Goal: Task Accomplishment & Management: Manage account settings

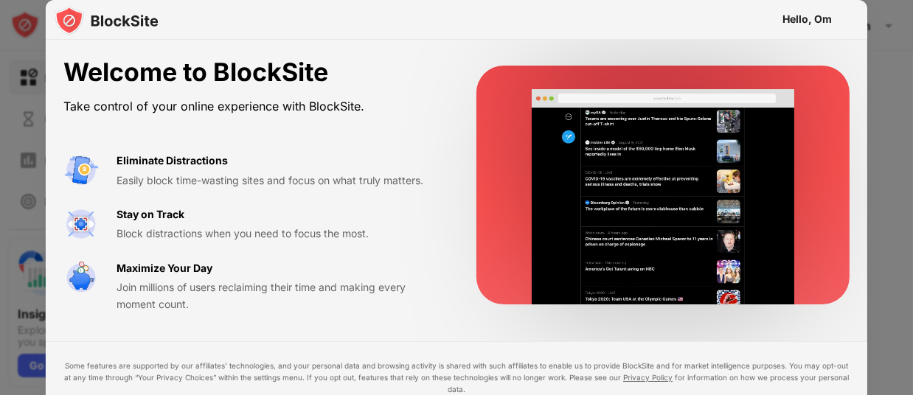
click at [570, 149] on video at bounding box center [663, 196] width 300 height 215
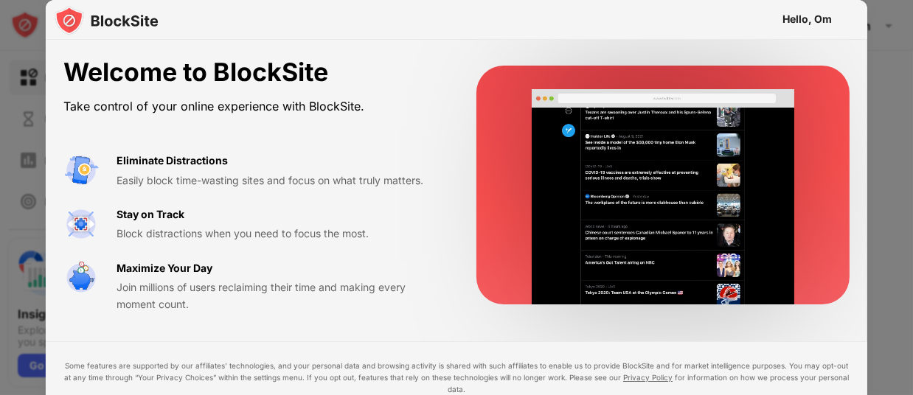
click at [660, 173] on video at bounding box center [663, 196] width 300 height 215
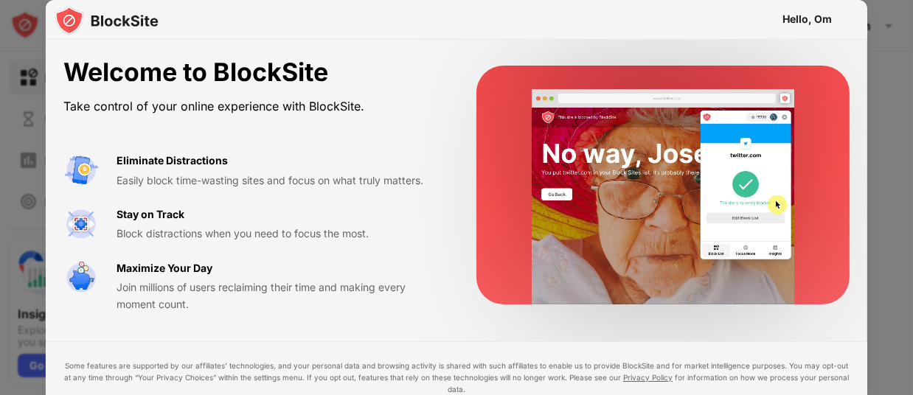
drag, startPoint x: 860, startPoint y: 49, endPoint x: 887, endPoint y: 57, distance: 28.5
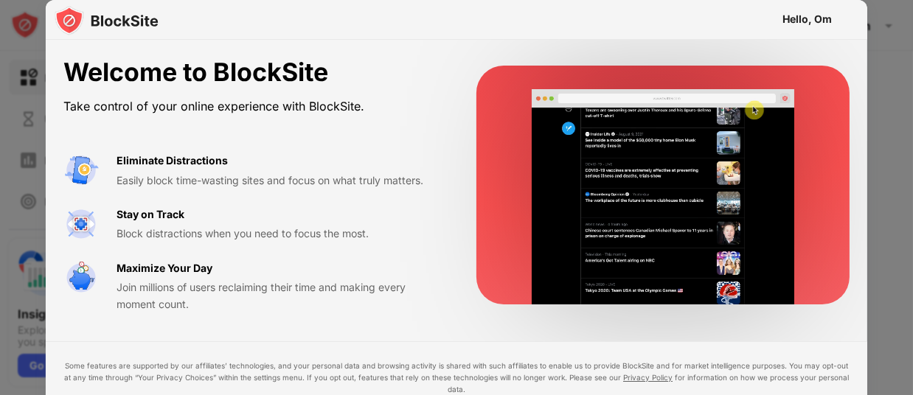
click at [887, 395] on div "Hello, Om Welcome to BlockSite Take control of your online experience with Bloc…" at bounding box center [456, 395] width 913 height 0
click at [887, 57] on div at bounding box center [456, 197] width 913 height 395
click at [98, 263] on img at bounding box center [80, 277] width 35 height 35
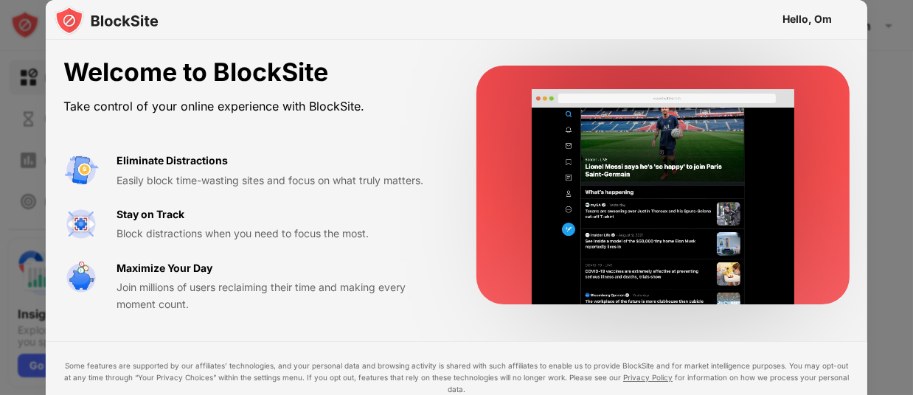
click at [112, 218] on div "Stay on Track Block distractions when you need to focus the most." at bounding box center [252, 225] width 378 height 36
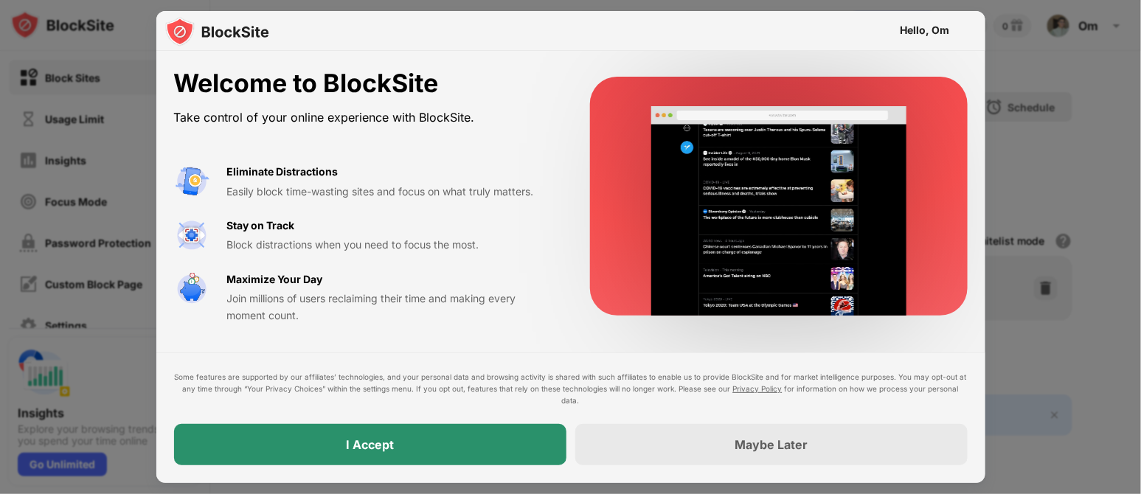
click at [370, 395] on div "I Accept" at bounding box center [370, 444] width 393 height 41
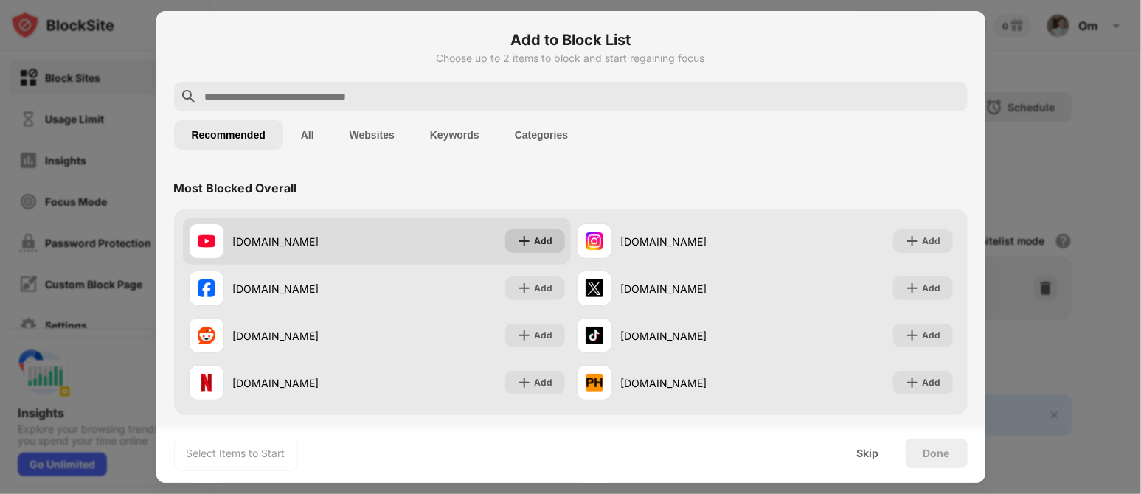
click at [525, 242] on img at bounding box center [524, 241] width 15 height 15
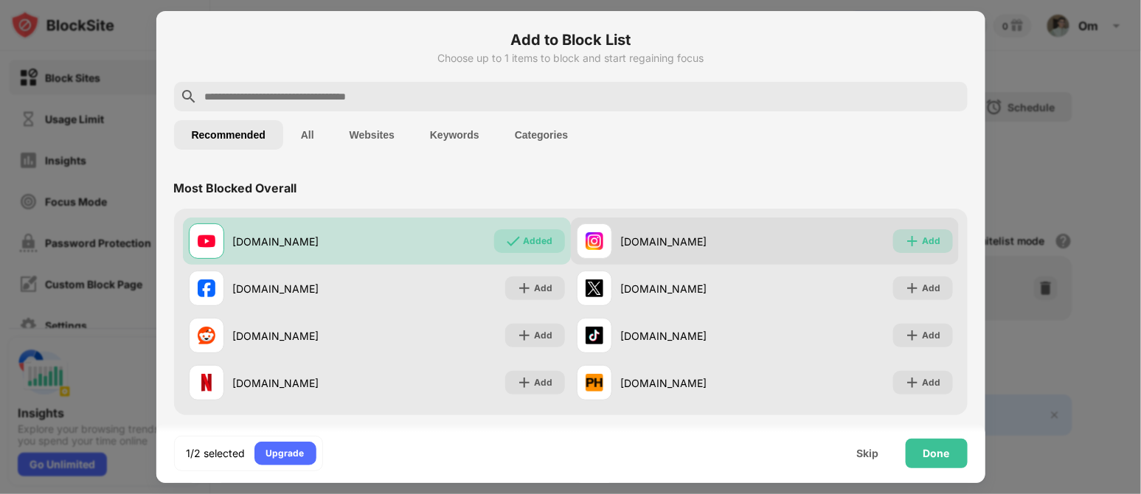
click at [907, 248] on div "Add" at bounding box center [923, 241] width 60 height 24
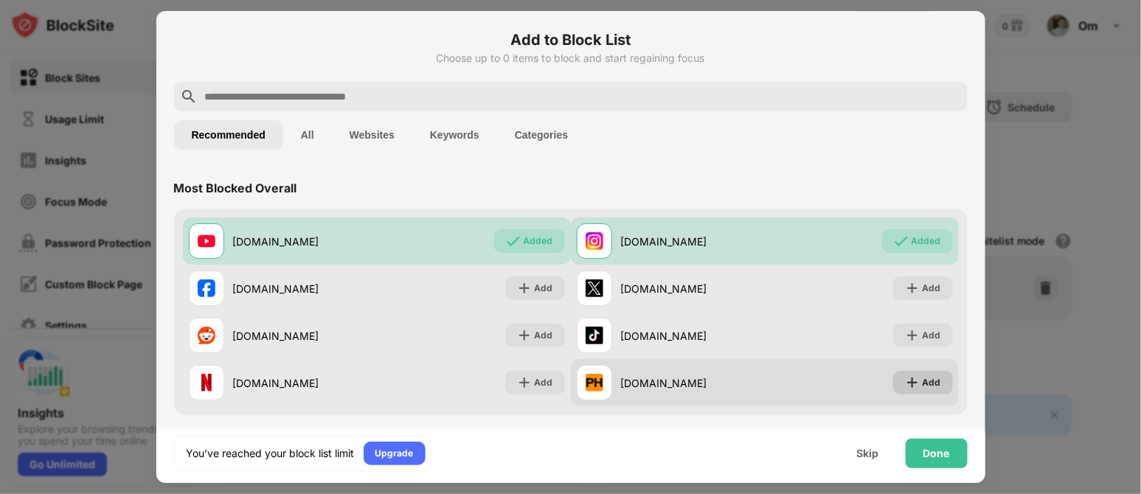
click at [907, 381] on div "Add" at bounding box center [923, 383] width 60 height 24
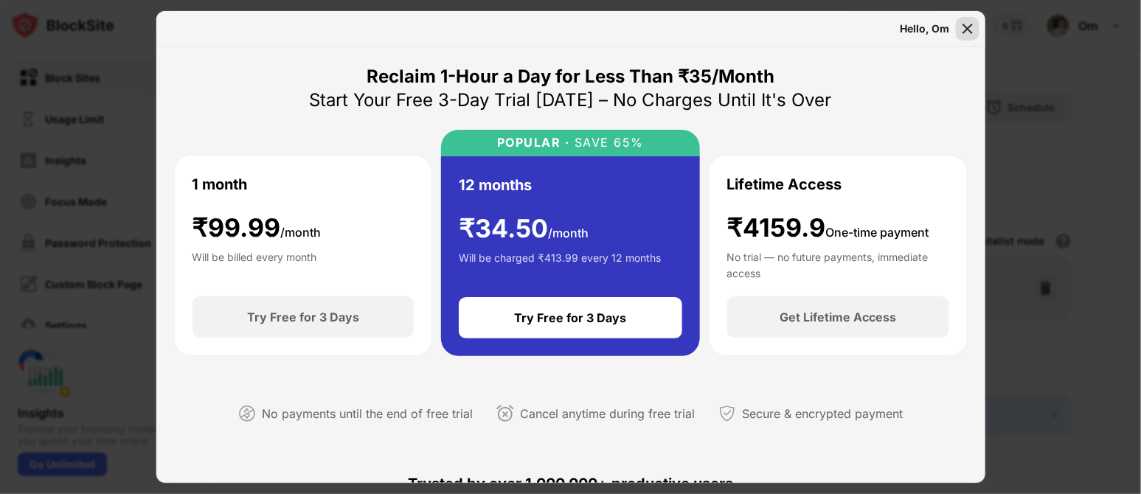
click at [913, 25] on img at bounding box center [968, 28] width 15 height 15
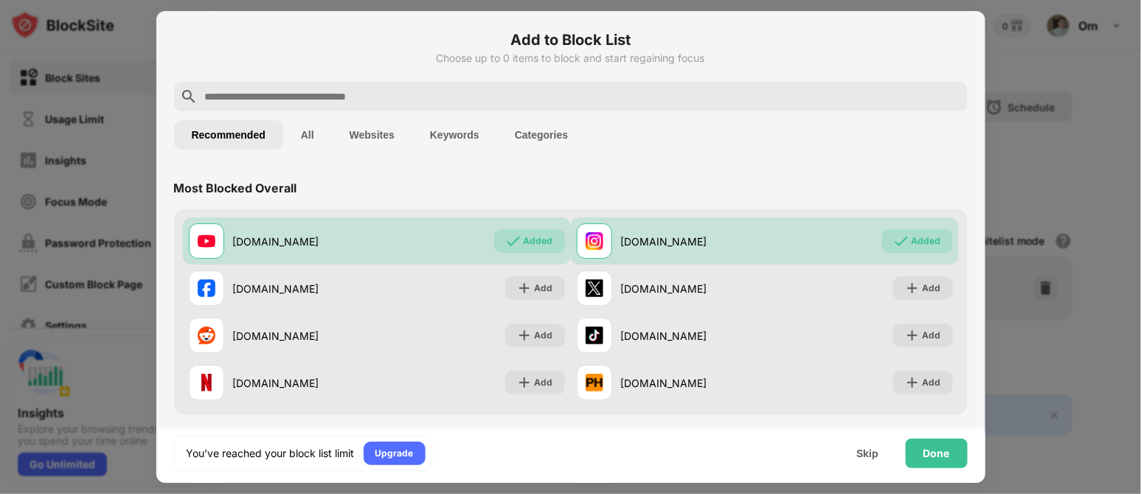
click at [407, 93] on input "text" at bounding box center [583, 97] width 758 height 18
type input "*"
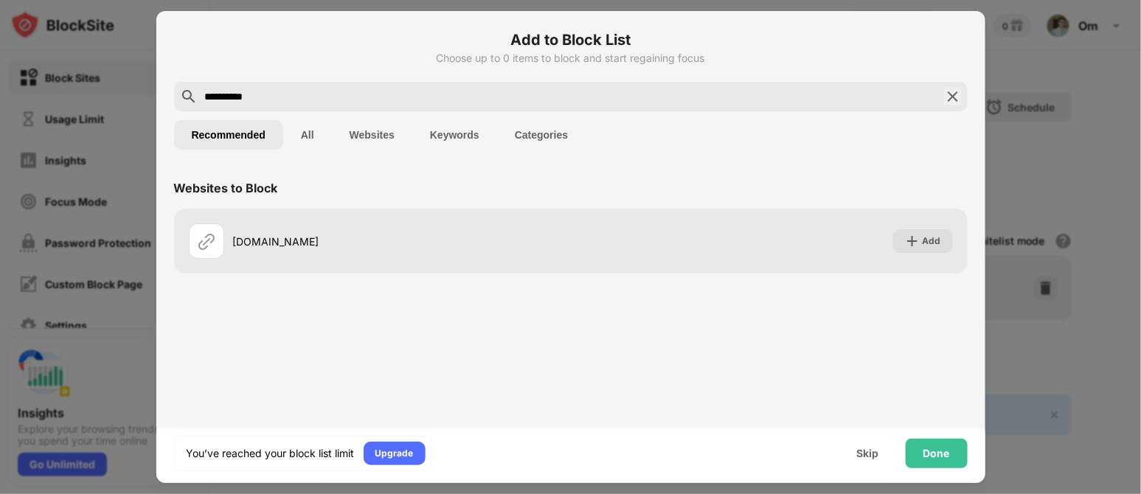
type input "**********"
click at [547, 212] on div "omegle.fun Add" at bounding box center [571, 241] width 794 height 65
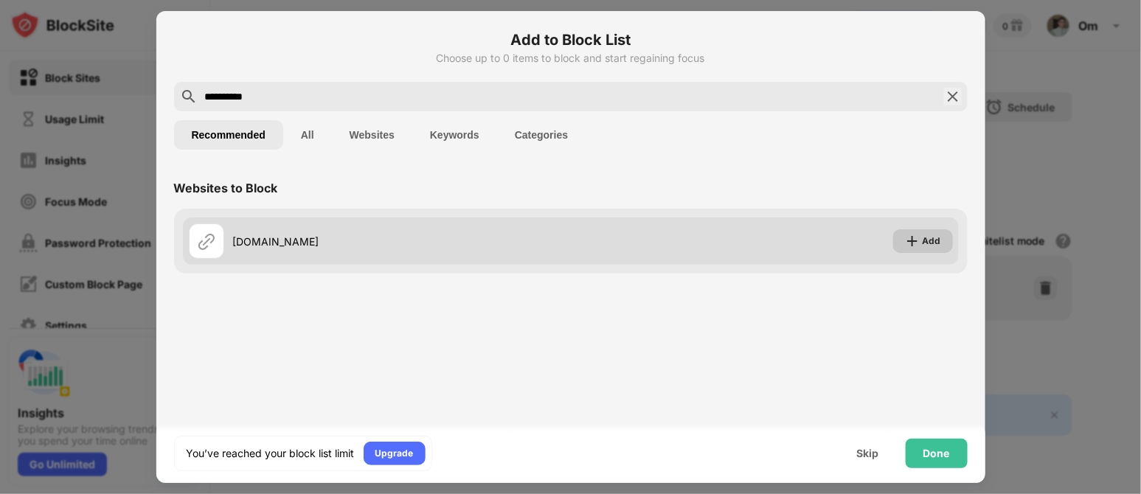
click at [913, 235] on img at bounding box center [912, 241] width 15 height 15
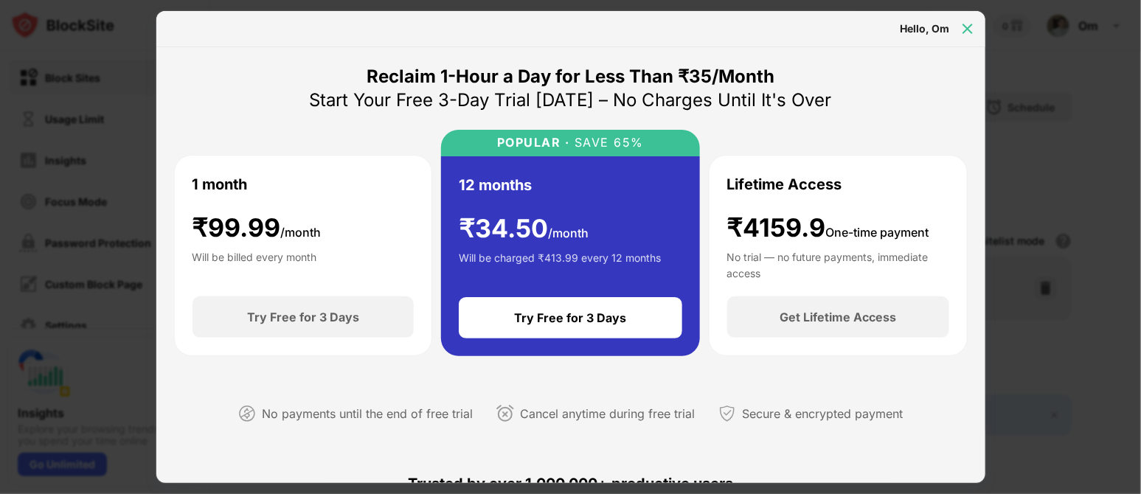
click at [913, 38] on div at bounding box center [968, 29] width 24 height 24
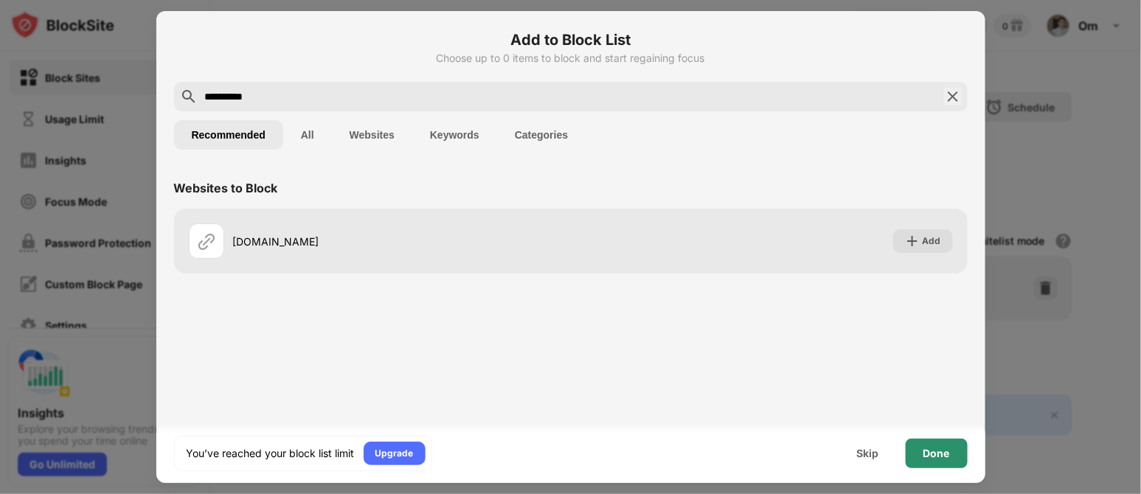
click at [913, 395] on div "Done" at bounding box center [937, 454] width 62 height 30
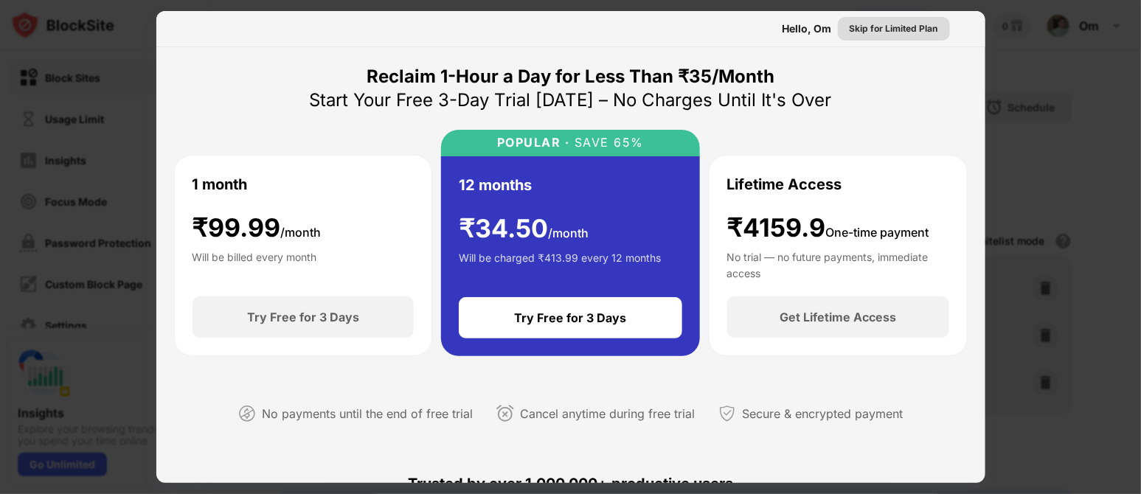
click at [882, 35] on div "Skip for Limited Plan" at bounding box center [894, 28] width 89 height 15
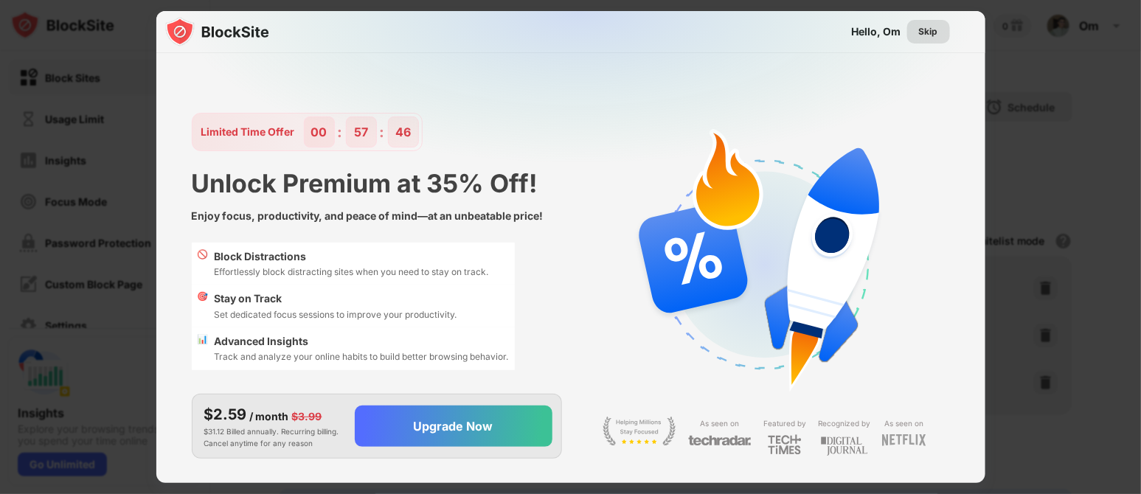
click at [913, 30] on div "Skip" at bounding box center [928, 31] width 19 height 15
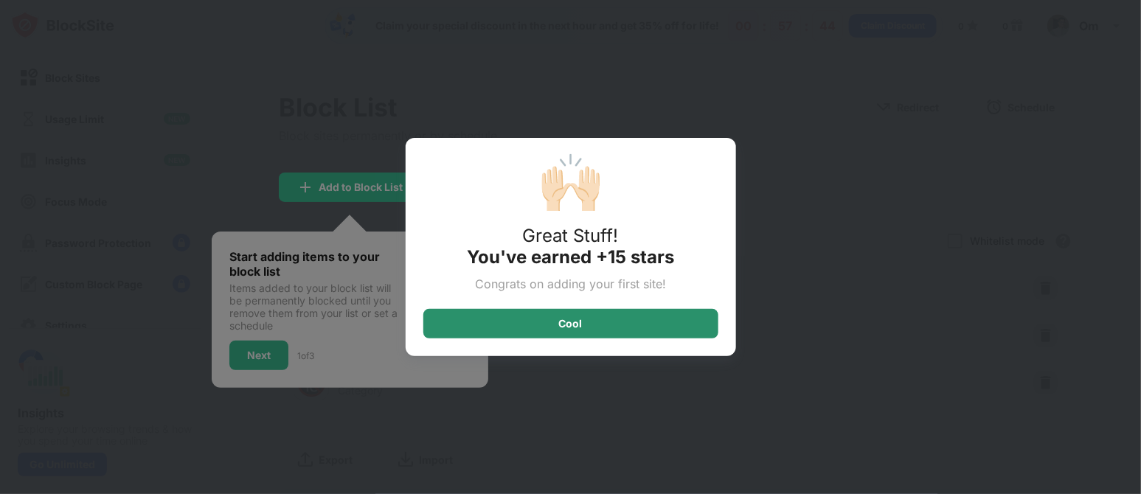
click at [596, 325] on div "Cool" at bounding box center [570, 324] width 295 height 30
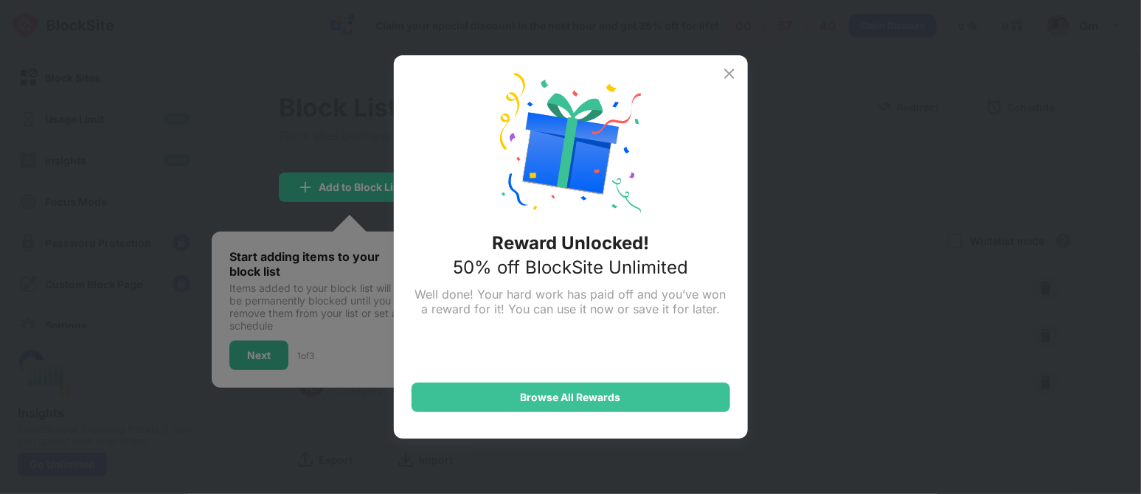
click at [729, 70] on img at bounding box center [730, 74] width 18 height 18
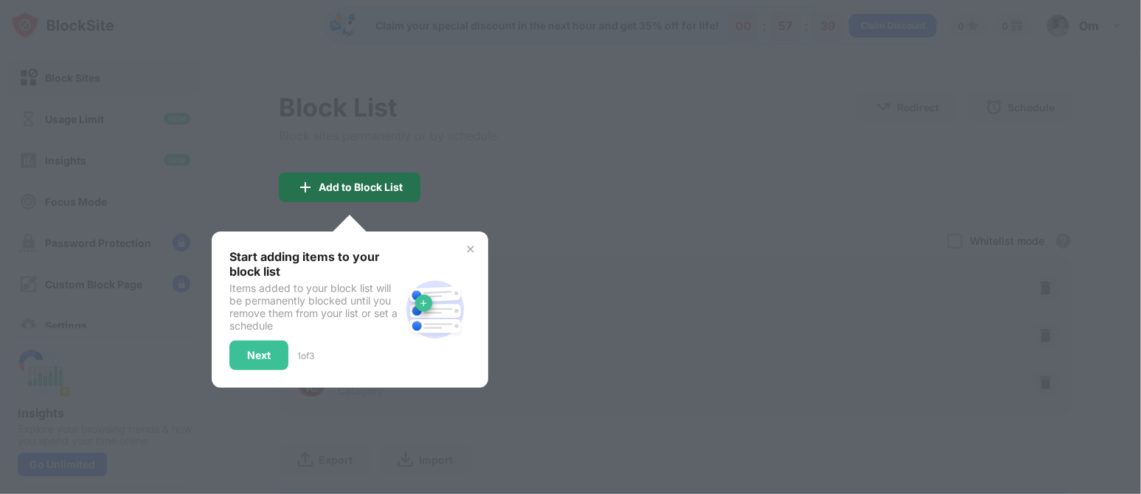
click at [343, 194] on div "Add to Block List" at bounding box center [350, 188] width 142 height 30
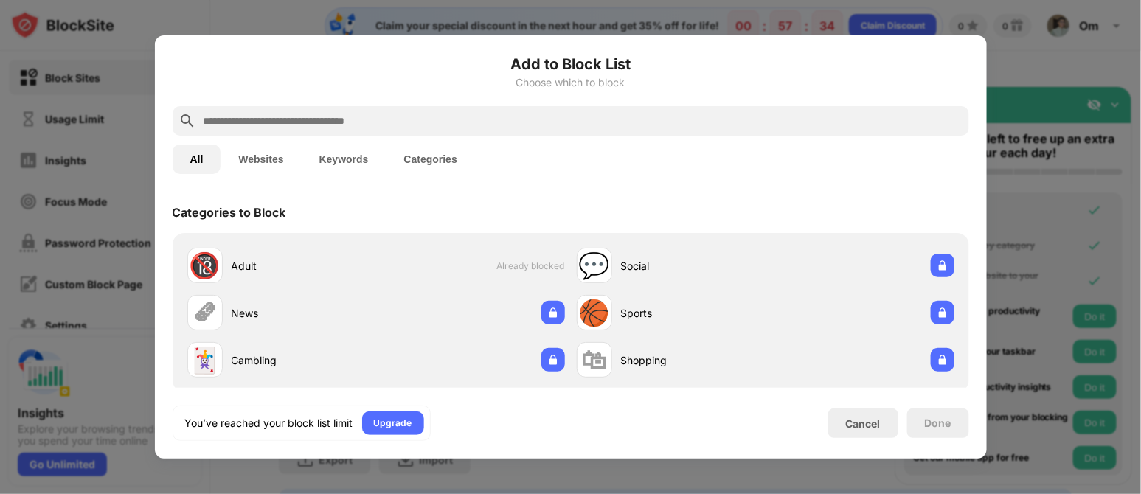
click at [913, 395] on div "Done" at bounding box center [938, 424] width 27 height 12
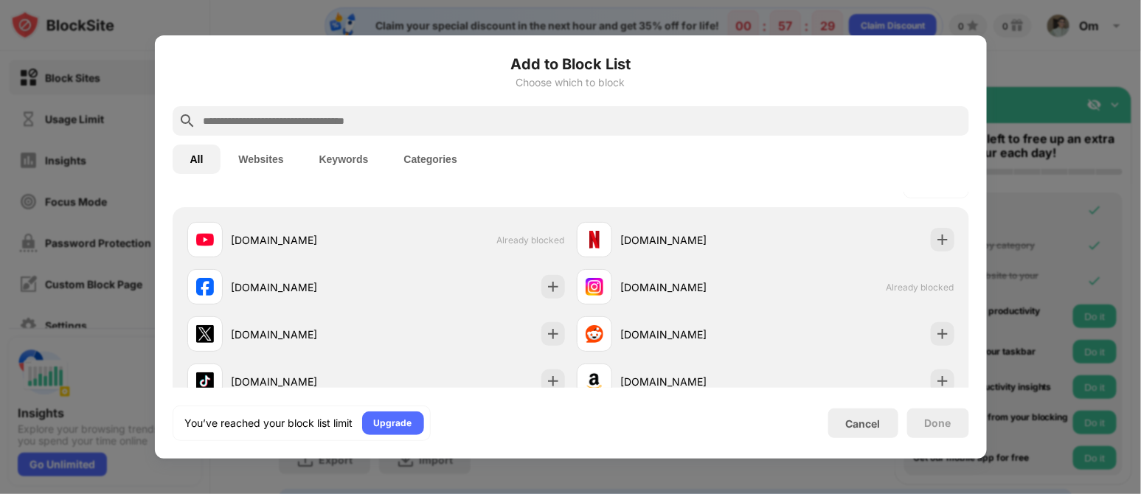
scroll to position [206, 0]
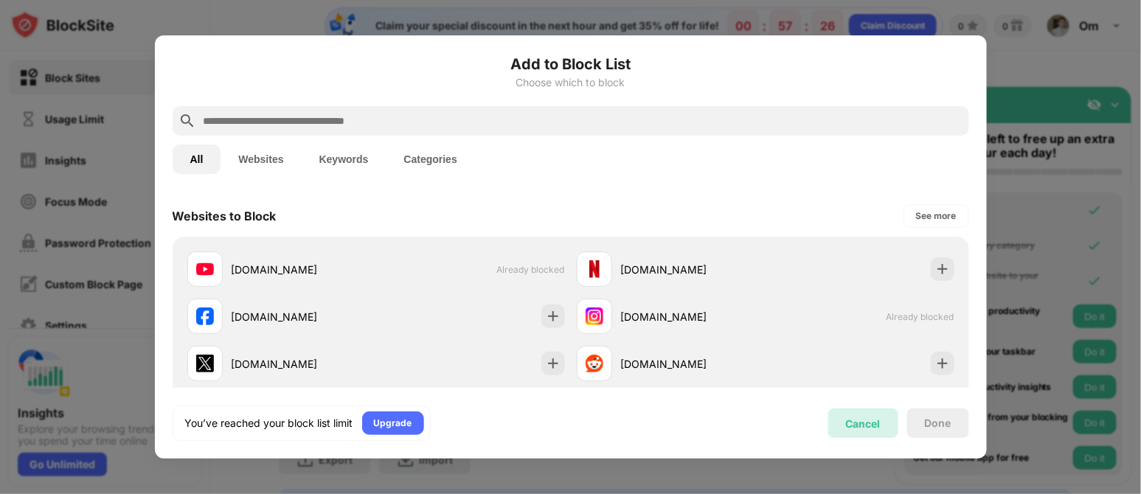
click at [867, 395] on div "Cancel" at bounding box center [863, 424] width 35 height 13
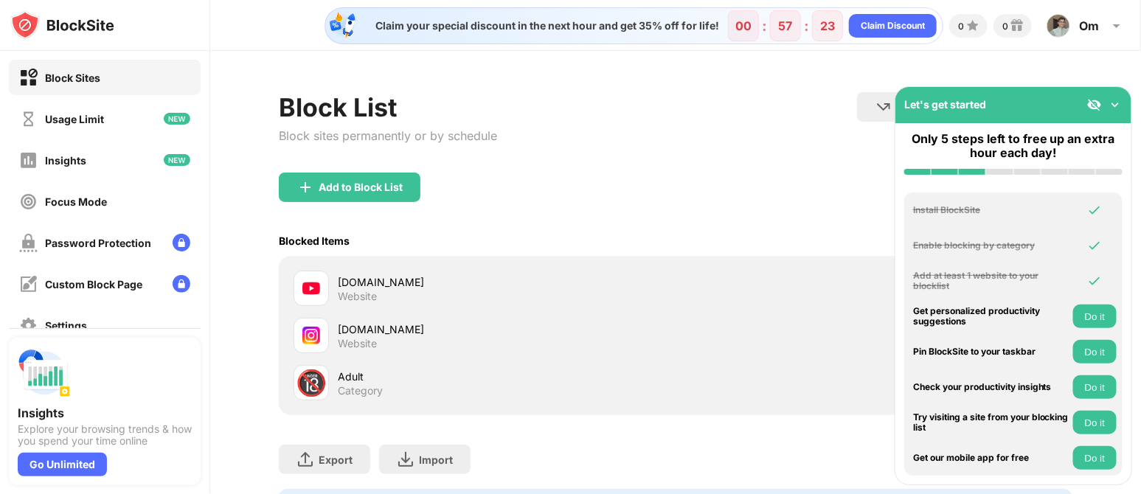
scroll to position [1, 0]
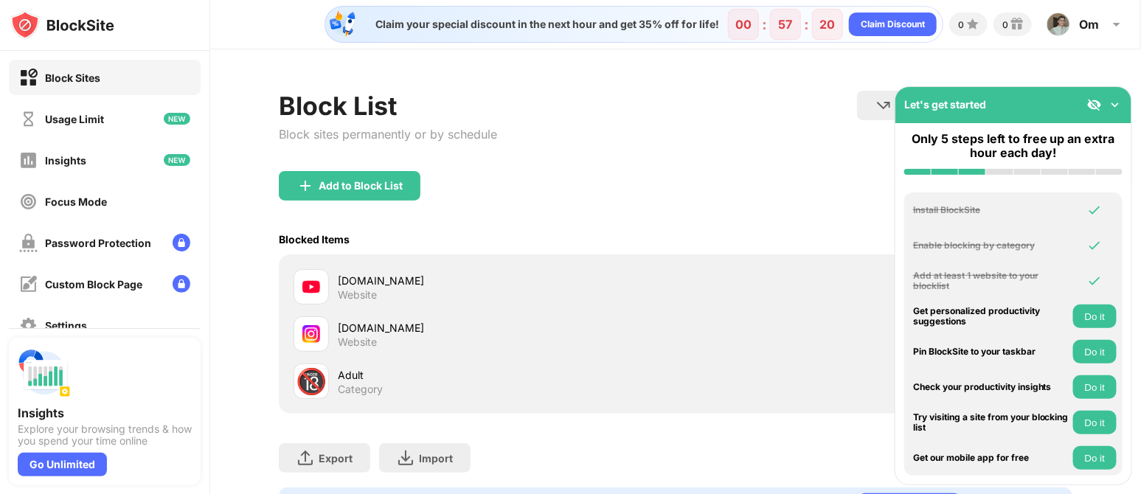
click at [913, 318] on button "Do it" at bounding box center [1095, 317] width 44 height 24
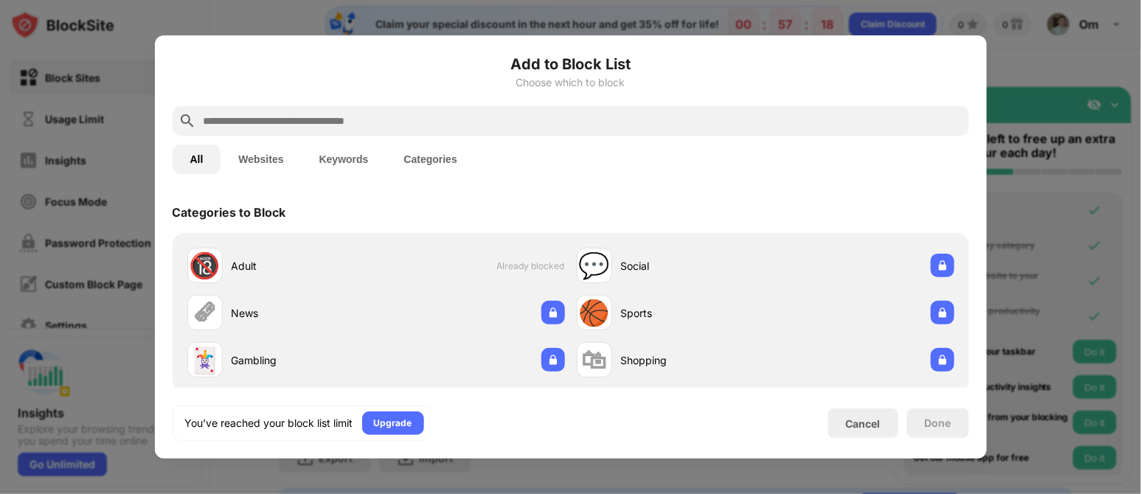
click at [913, 242] on div at bounding box center [570, 247] width 1141 height 494
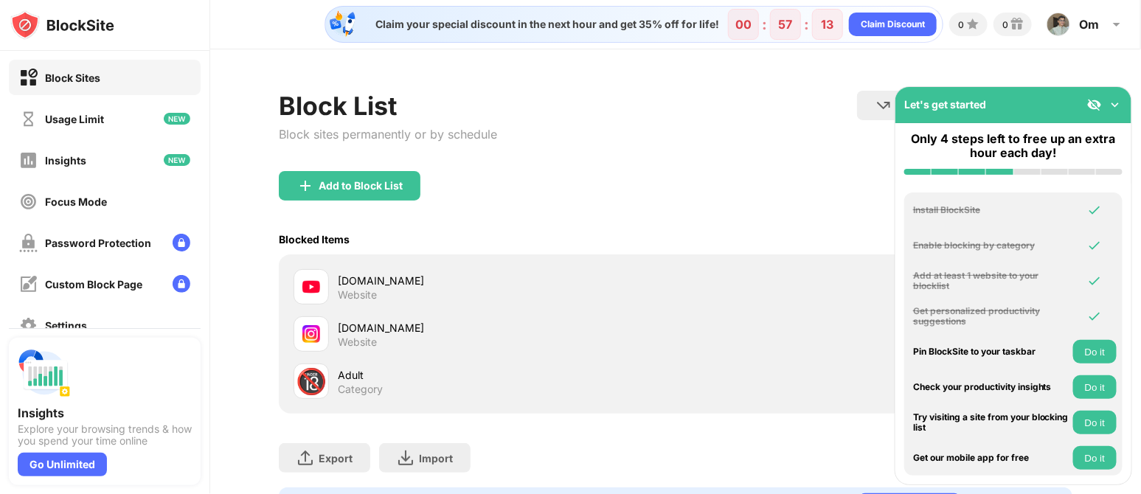
click at [913, 349] on button "Do it" at bounding box center [1095, 352] width 44 height 24
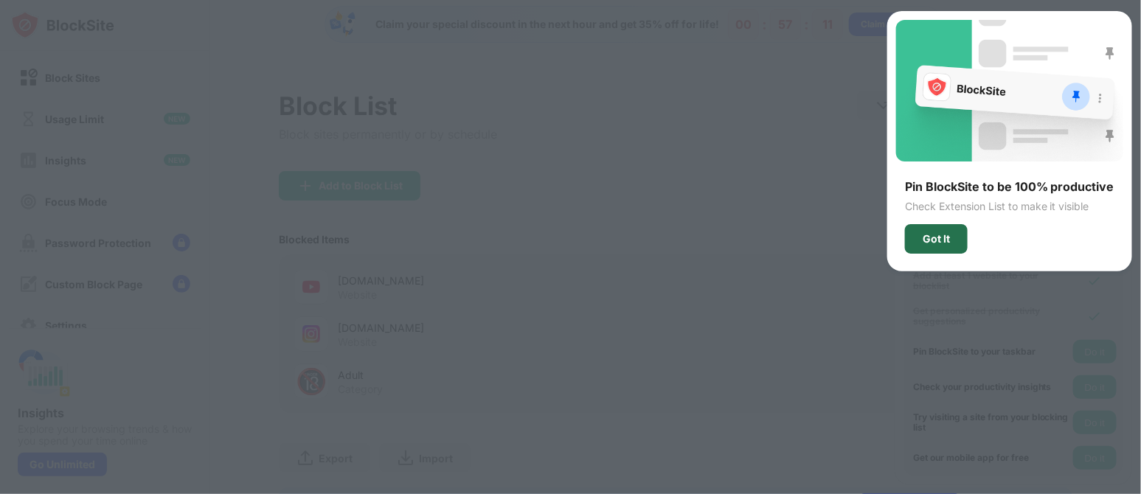
click at [913, 233] on div "Got It" at bounding box center [936, 239] width 27 height 12
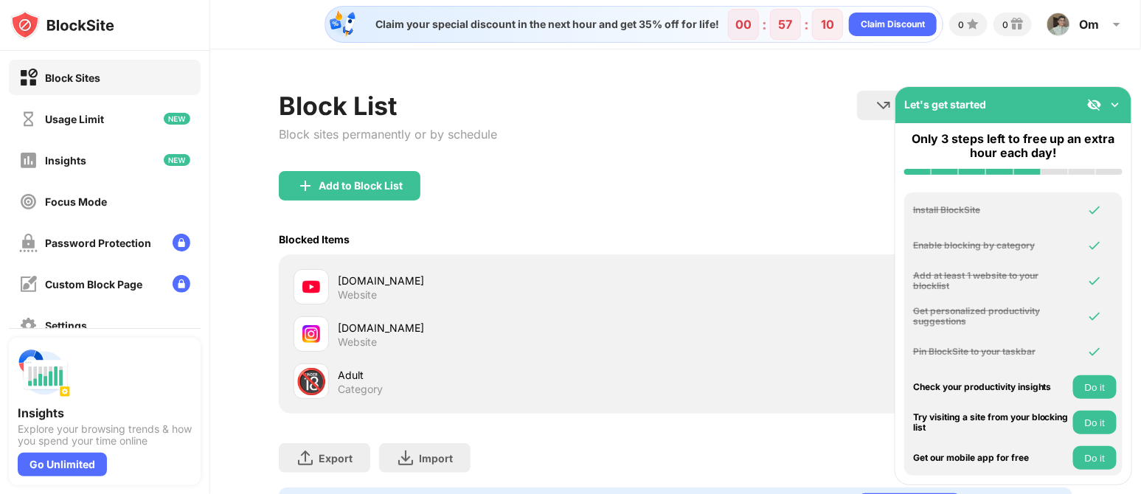
click at [913, 385] on button "Do it" at bounding box center [1095, 388] width 44 height 24
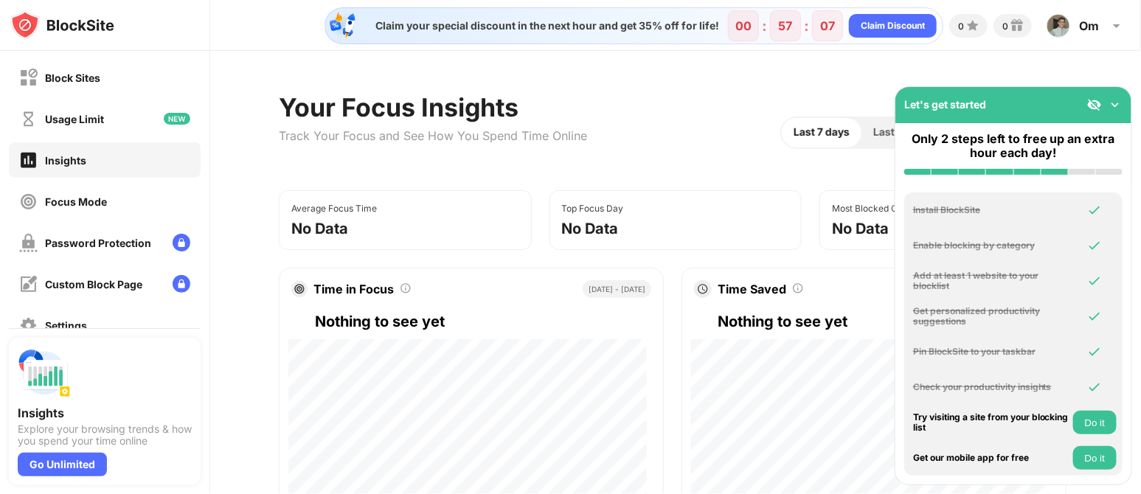
click at [913, 395] on button "Do it" at bounding box center [1095, 423] width 44 height 24
click at [913, 395] on button "Do it" at bounding box center [1095, 458] width 44 height 24
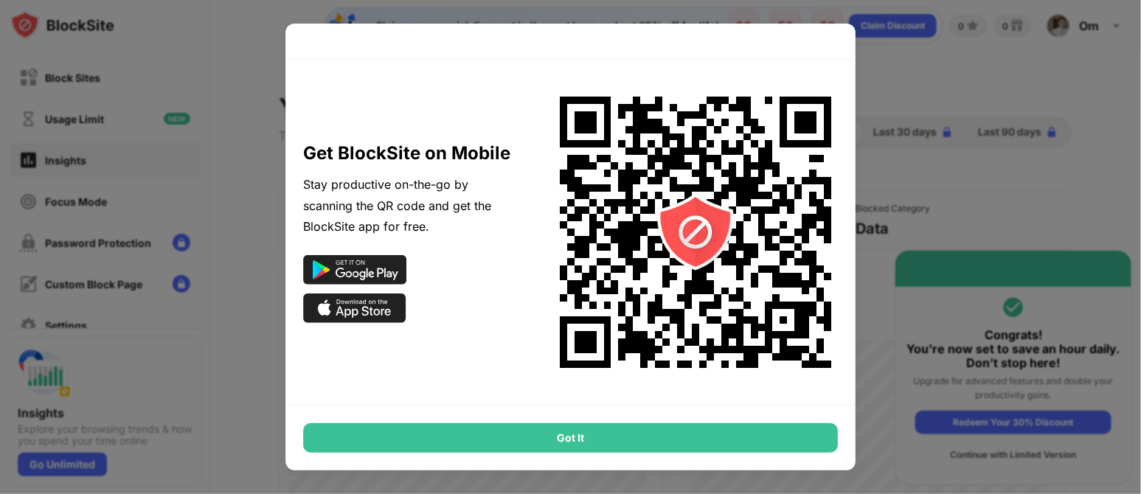
drag, startPoint x: 941, startPoint y: 271, endPoint x: 760, endPoint y: 435, distance: 244.5
click at [760, 395] on div "Get BlockSite on Mobile Stay productive on-the-go by scanning the QR code and g…" at bounding box center [570, 494] width 1141 height 0
click at [760, 395] on div "Got It" at bounding box center [571, 438] width 536 height 30
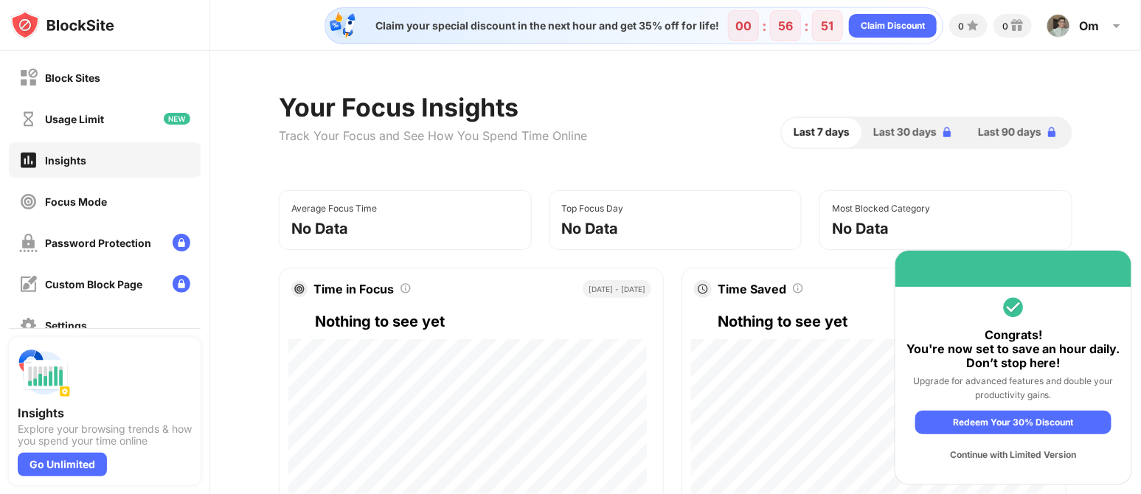
click at [913, 395] on div "Continue with Limited Version" at bounding box center [1014, 455] width 196 height 24
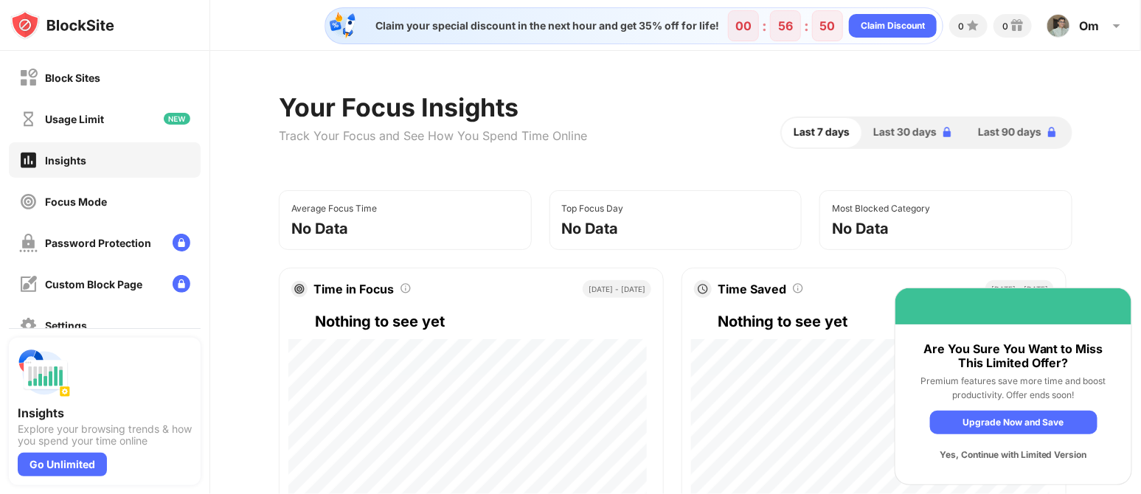
click at [913, 395] on div "Yes, Continue with Limited Version" at bounding box center [1013, 455] width 167 height 24
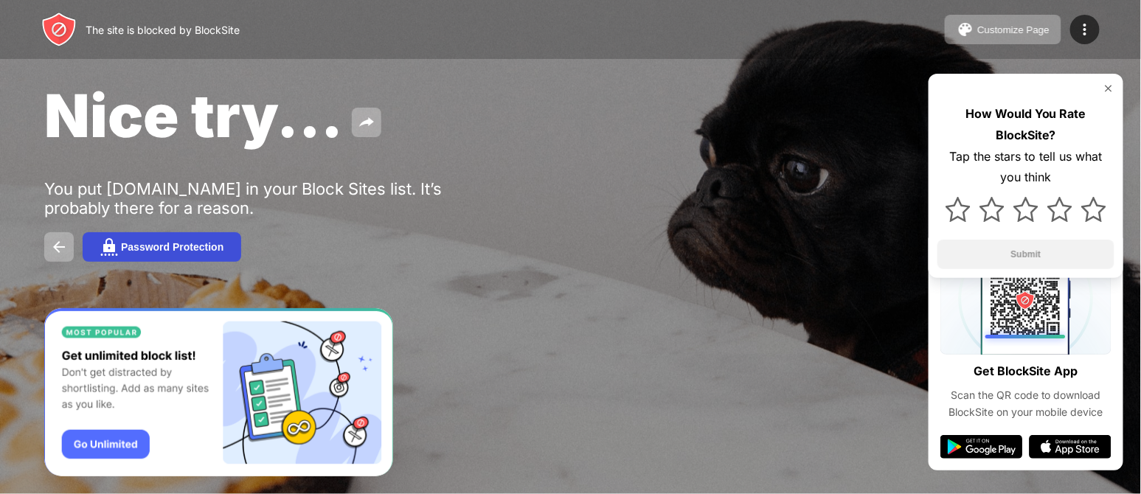
drag, startPoint x: 135, startPoint y: 213, endPoint x: 141, endPoint y: 240, distance: 27.2
click at [141, 240] on div "Nice try... You put youtube.com in your Block Sites list. It’s probably there f…" at bounding box center [570, 171] width 1141 height 342
click at [141, 240] on button "Password Protection" at bounding box center [162, 247] width 159 height 30
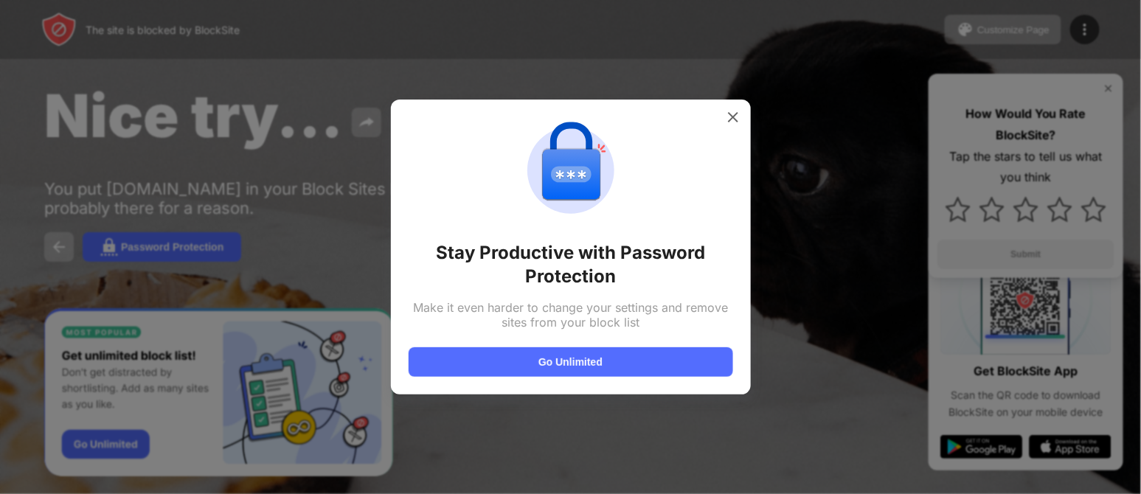
click at [749, 106] on div "Stay Productive with Password Protection Make it even harder to change your set…" at bounding box center [571, 247] width 360 height 295
click at [736, 104] on div "Stay Productive with Password Protection Make it even harder to change your set…" at bounding box center [571, 247] width 360 height 295
click at [729, 128] on div "Stay Productive with Password Protection Make it even harder to change your set…" at bounding box center [571, 247] width 325 height 260
click at [734, 114] on img at bounding box center [733, 117] width 15 height 15
